Goal: Use online tool/utility: Utilize a website feature to perform a specific function

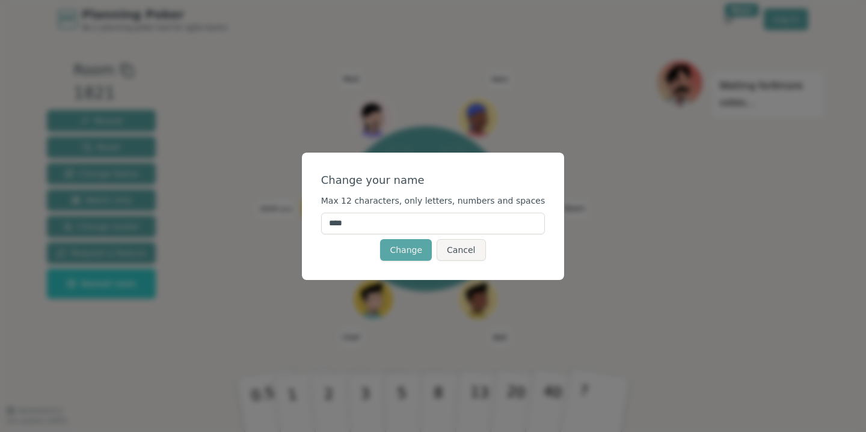
click at [360, 224] on input "****" at bounding box center [433, 224] width 224 height 22
type input "*"
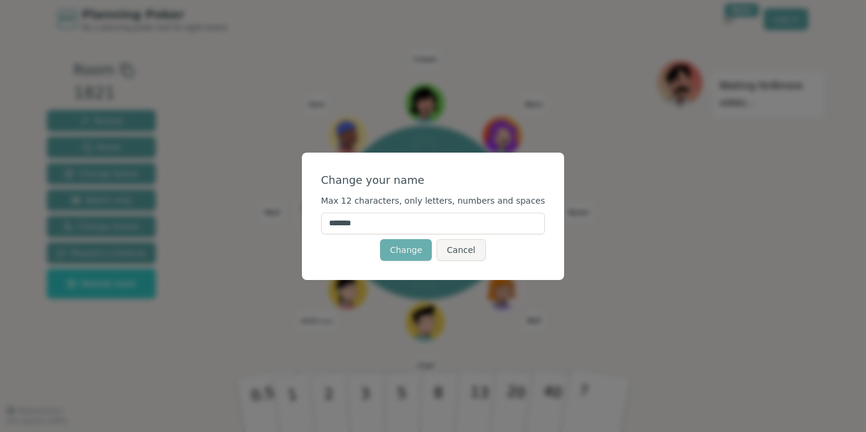
type input "*******"
click at [398, 246] on button "Change" at bounding box center [406, 250] width 52 height 22
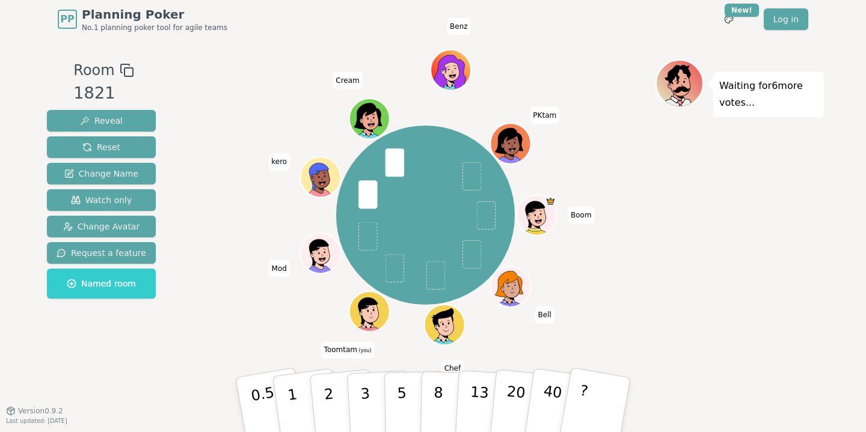
drag, startPoint x: 405, startPoint y: 394, endPoint x: 409, endPoint y: 284, distance: 109.5
click at [409, 284] on div "Room 1821 Reveal Reset Change Name Watch only Change Avatar Request a feature N…" at bounding box center [433, 225] width 782 height 331
click at [399, 385] on p "5" at bounding box center [402, 405] width 10 height 65
click at [366, 384] on p "3" at bounding box center [366, 406] width 13 height 66
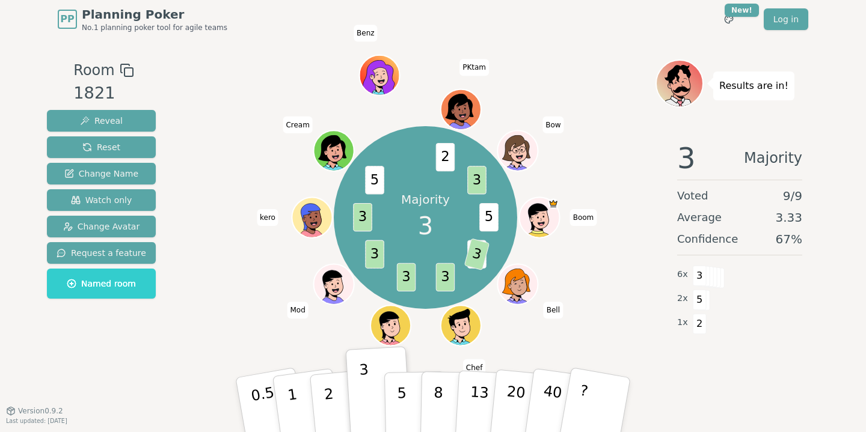
click at [206, 325] on div "Majority 3 5 2 3 3 3 3 3 5 2 3 Boom Bell Chef Toomtam (you) Mod kero Cream Benz…" at bounding box center [425, 218] width 460 height 274
click at [295, 393] on button "1" at bounding box center [307, 405] width 72 height 97
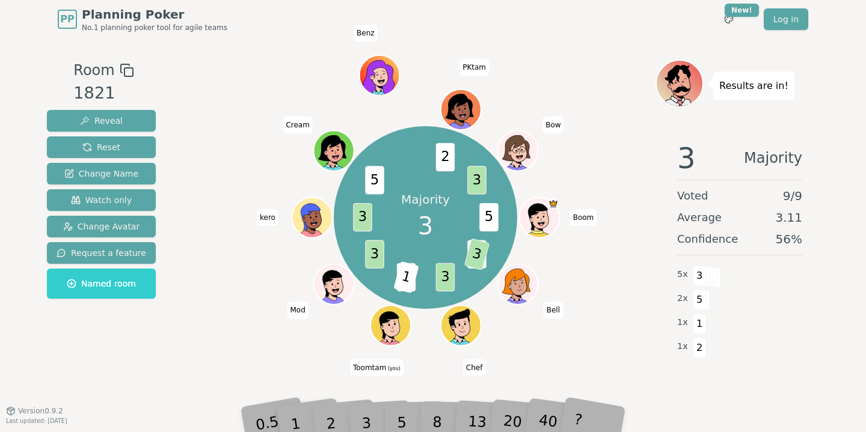
click at [355, 417] on div "2" at bounding box center [343, 404] width 40 height 45
click at [425, 276] on span "1" at bounding box center [425, 278] width 26 height 32
click at [405, 276] on span "3" at bounding box center [405, 277] width 19 height 28
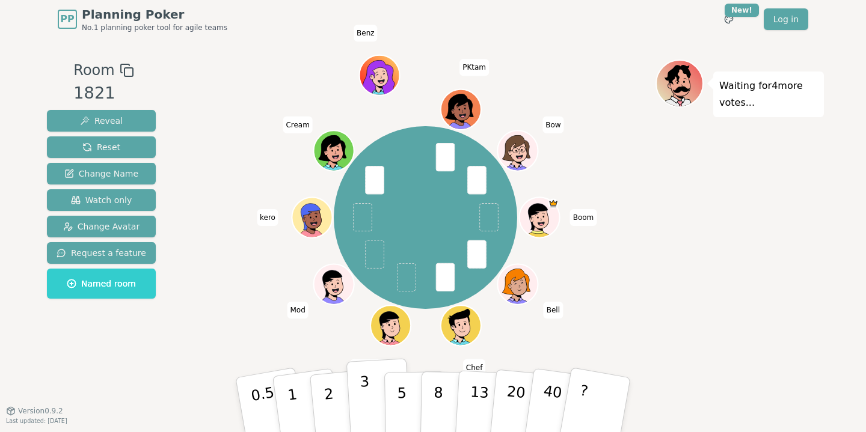
click at [364, 399] on p "3" at bounding box center [366, 406] width 13 height 66
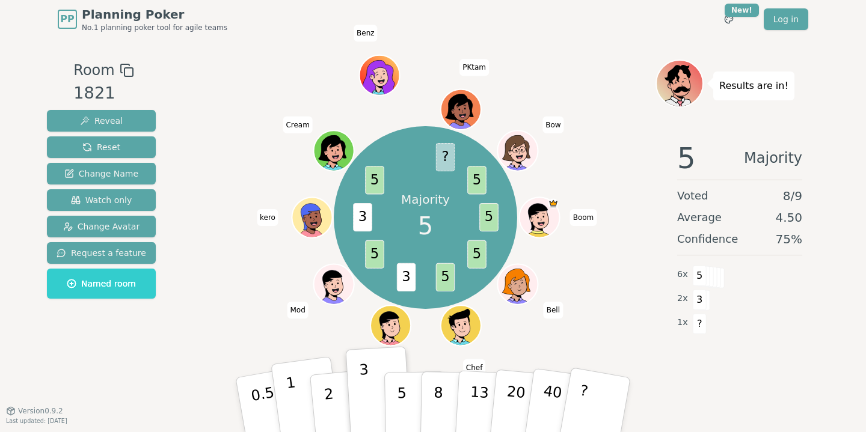
click at [296, 388] on button "1" at bounding box center [307, 405] width 72 height 97
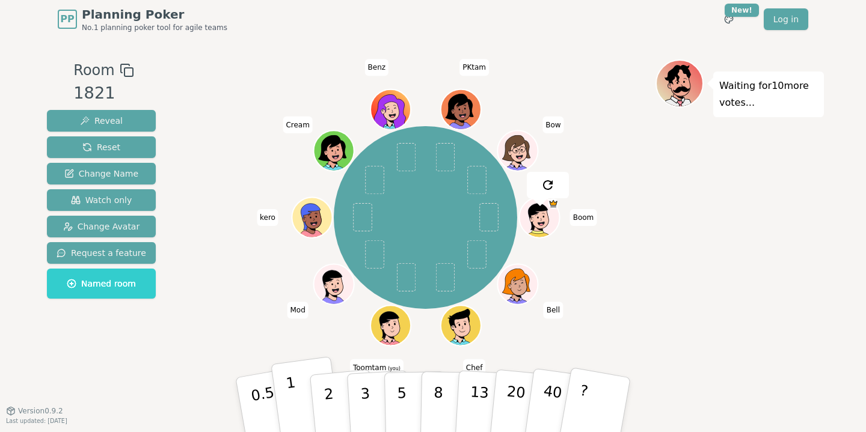
click at [303, 393] on button "1" at bounding box center [307, 405] width 72 height 97
click at [289, 380] on p "1" at bounding box center [294, 407] width 18 height 66
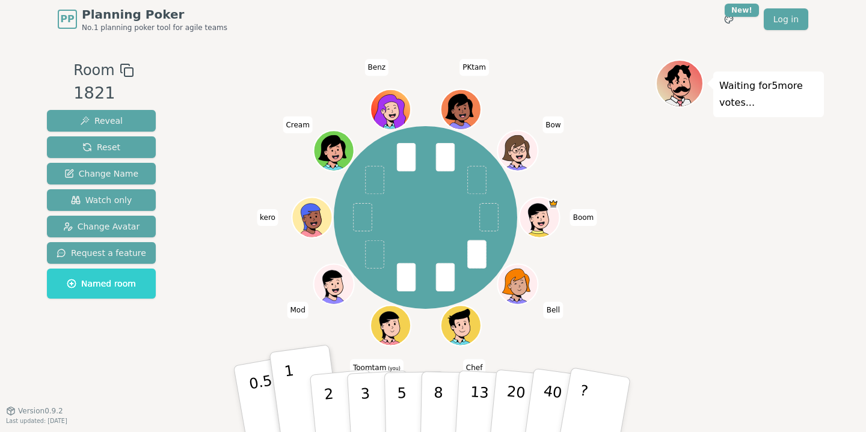
click at [264, 391] on p "0.5" at bounding box center [265, 406] width 34 height 68
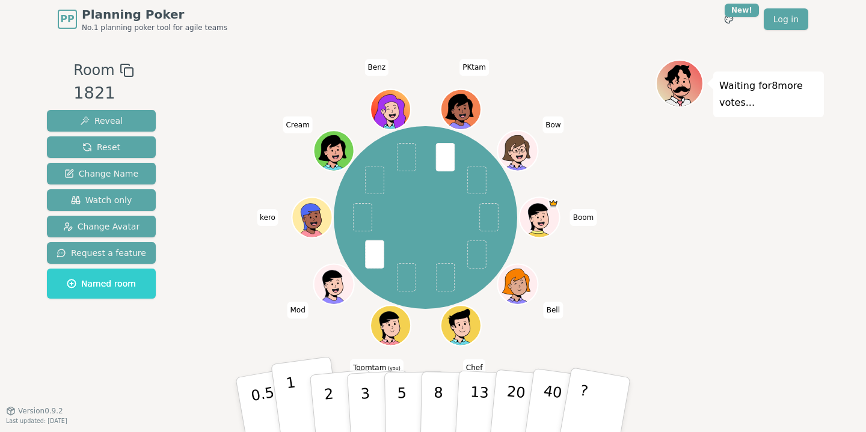
click at [301, 394] on button "1" at bounding box center [307, 405] width 72 height 97
